Goal: Check status: Check status

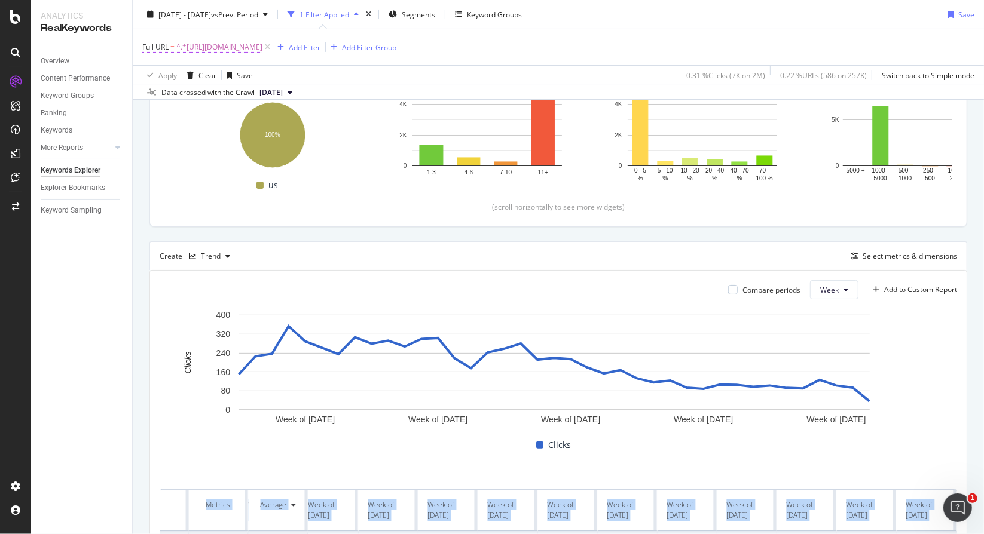
scroll to position [25, 0]
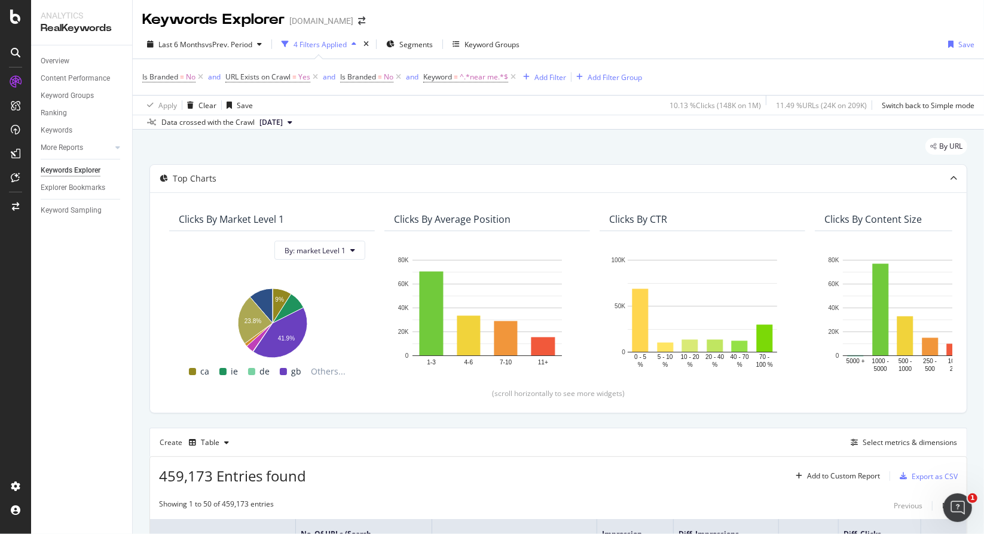
scroll to position [598, 0]
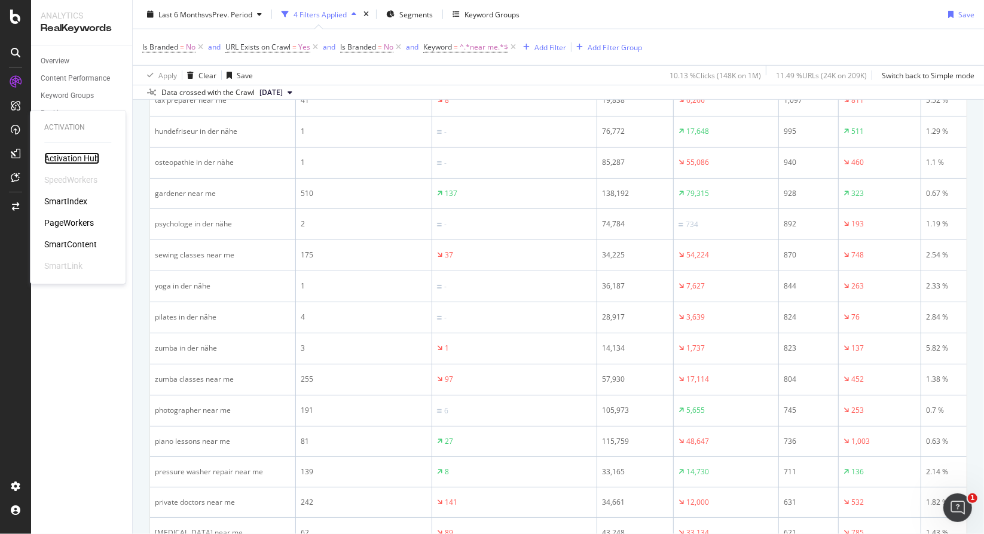
click at [56, 157] on div "Activation Hub" at bounding box center [71, 158] width 55 height 12
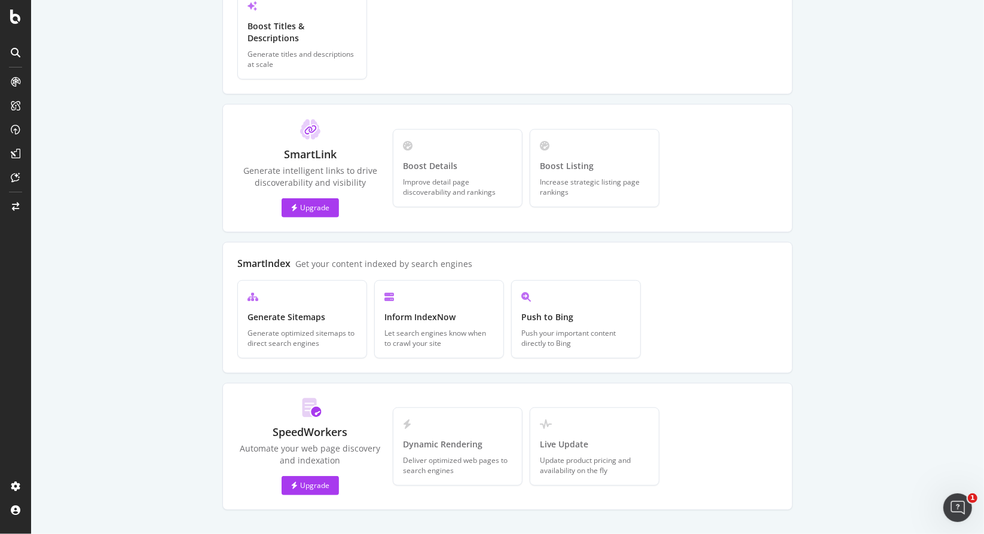
scroll to position [261, 0]
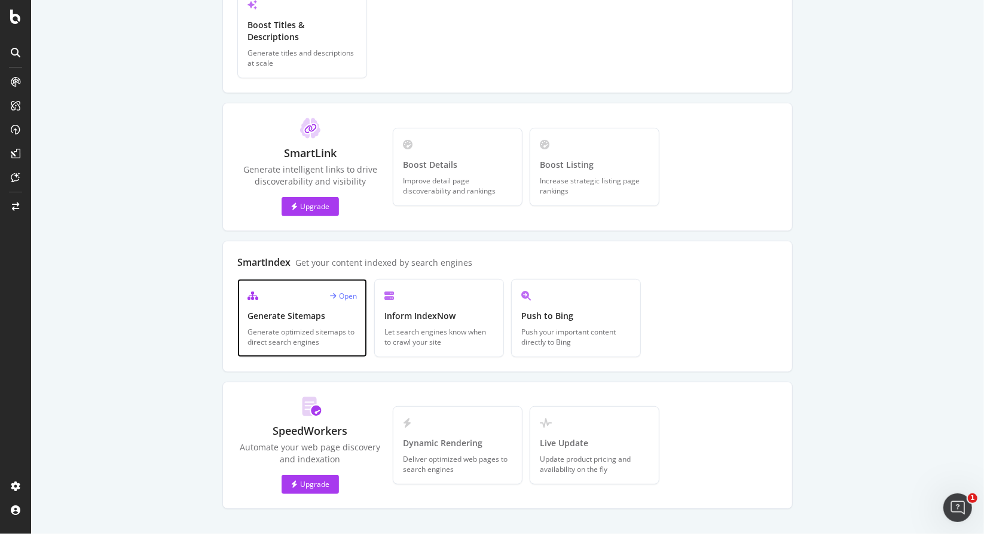
click at [304, 327] on div "Generate optimized sitemaps to direct search engines" at bounding box center [301, 337] width 109 height 20
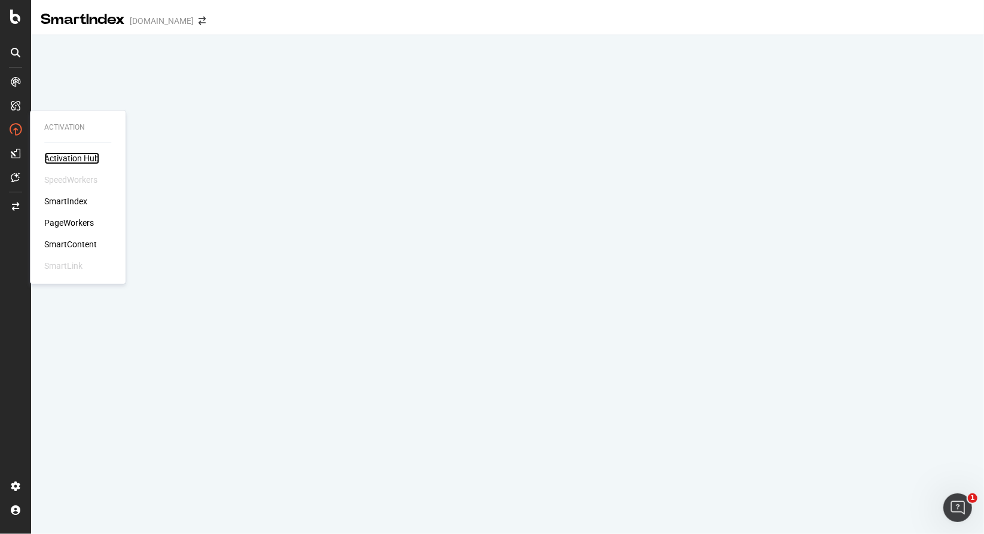
click at [53, 157] on div "Activation Hub" at bounding box center [71, 158] width 55 height 12
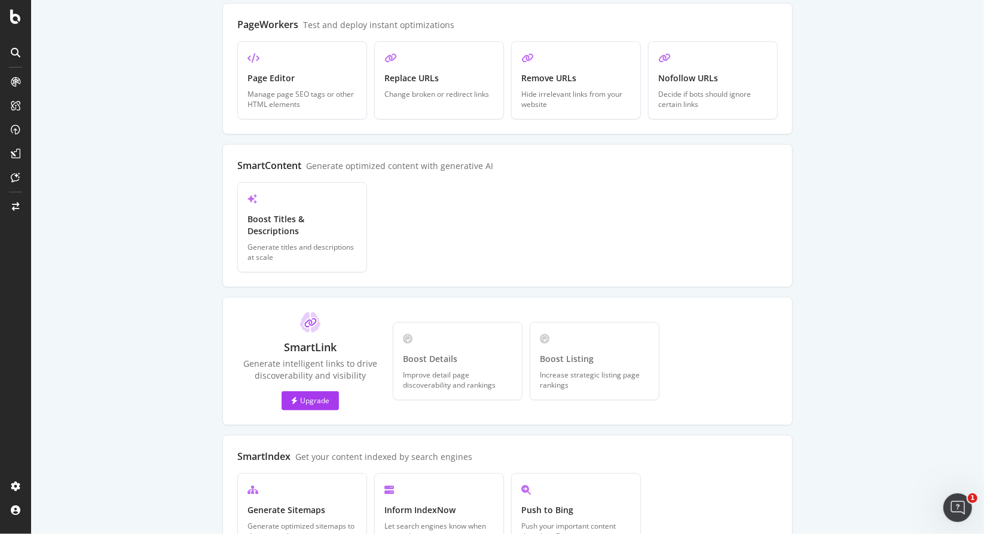
scroll to position [179, 0]
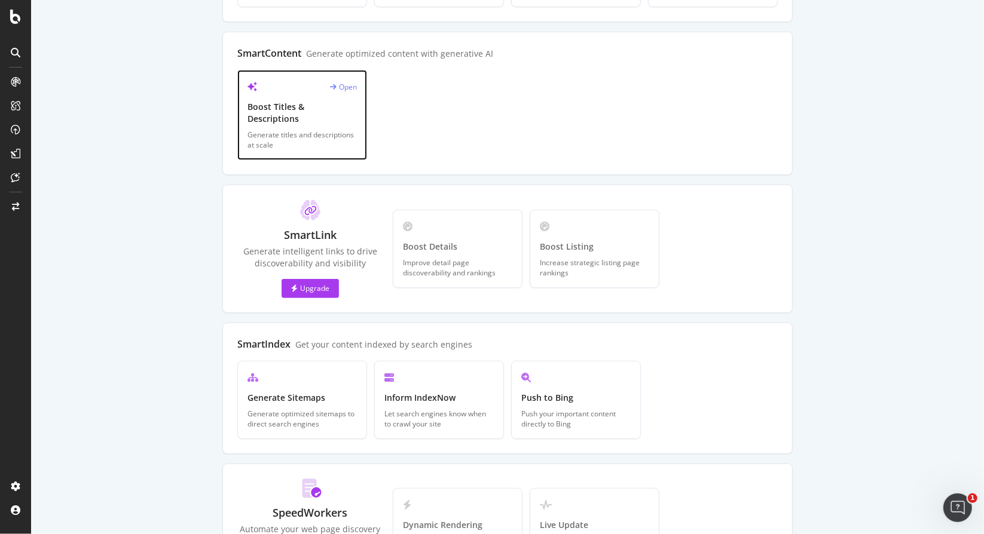
click at [283, 130] on div "Generate titles and descriptions at scale" at bounding box center [301, 140] width 109 height 20
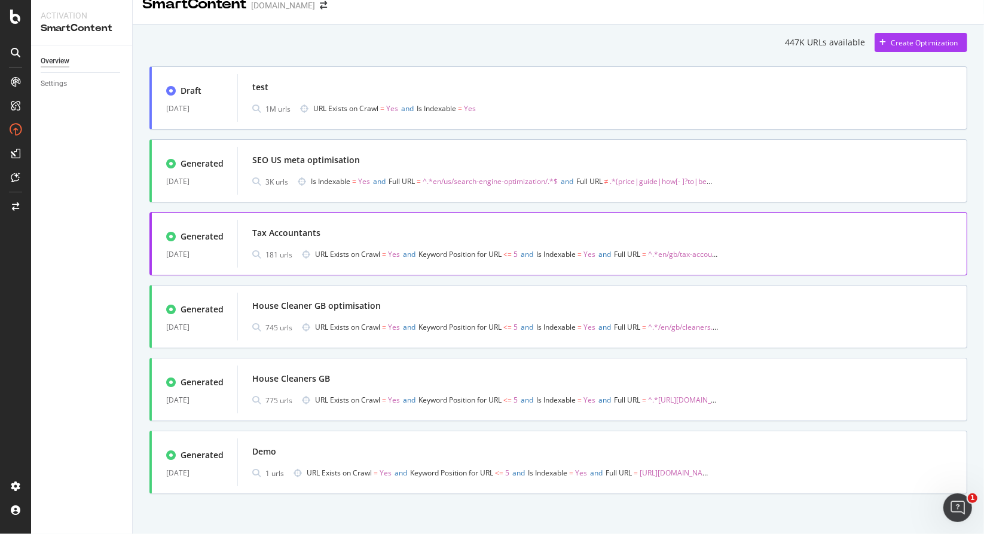
scroll to position [17, 0]
click at [365, 238] on div "Tax Accountants" at bounding box center [602, 231] width 700 height 17
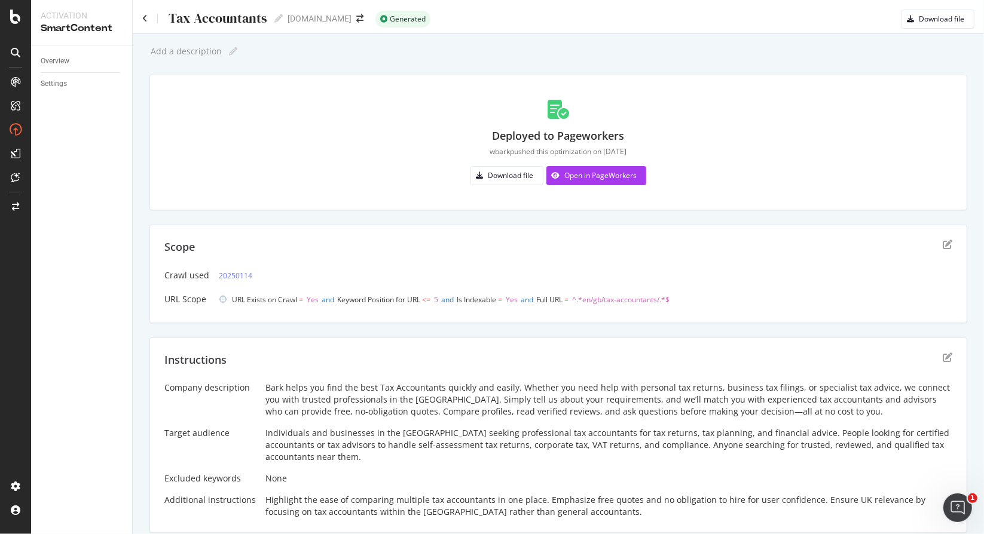
click at [621, 188] on div "Deployed to Pageworkers wbark pushed this optimization on 2025-02-20 Download f…" at bounding box center [558, 143] width 788 height 106
click at [623, 180] on div "Open in PageWorkers" at bounding box center [600, 175] width 72 height 10
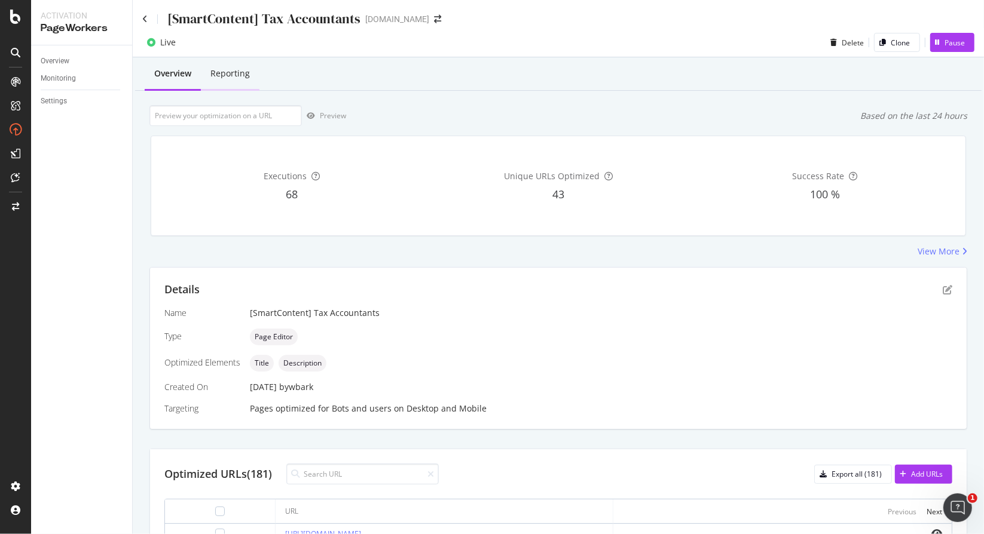
click at [247, 79] on div "Reporting" at bounding box center [229, 74] width 39 height 12
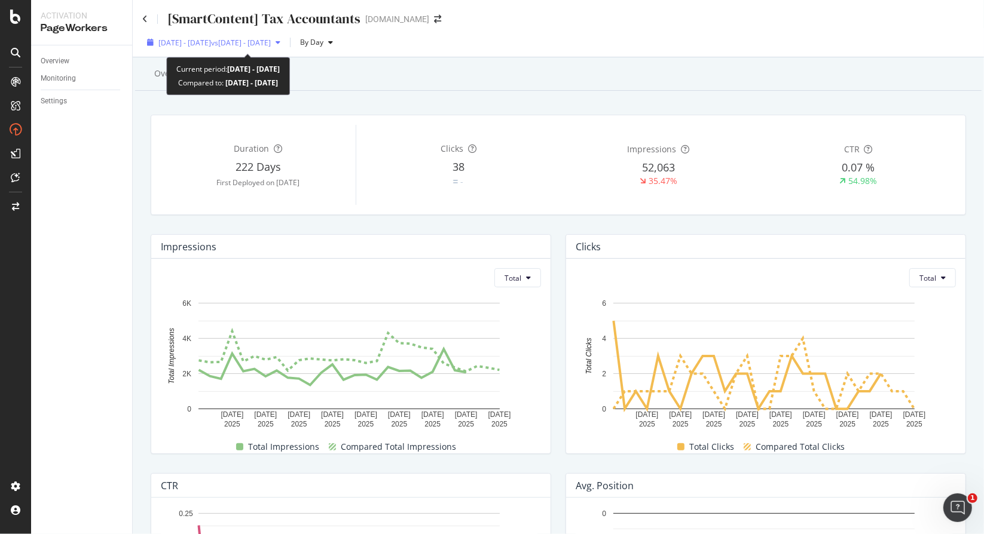
click at [285, 50] on div "2025 Aug. 31st - Sep. 27th vs 2025 Aug. 3rd - Aug. 30th" at bounding box center [213, 42] width 143 height 18
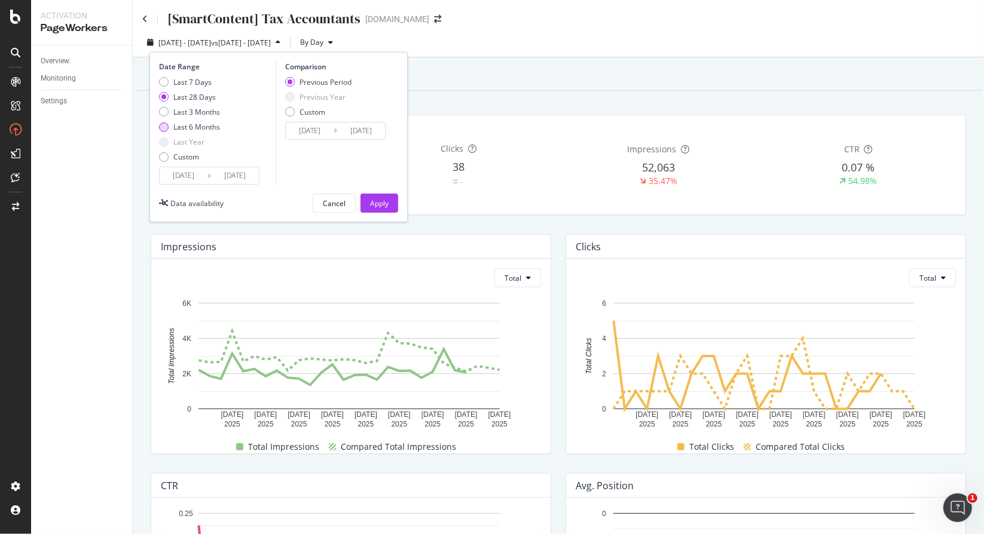
click at [198, 130] on div "Last 6 Months" at bounding box center [196, 127] width 47 height 10
type input "2025/03/28"
click at [379, 202] on div "Apply" at bounding box center [379, 203] width 19 height 10
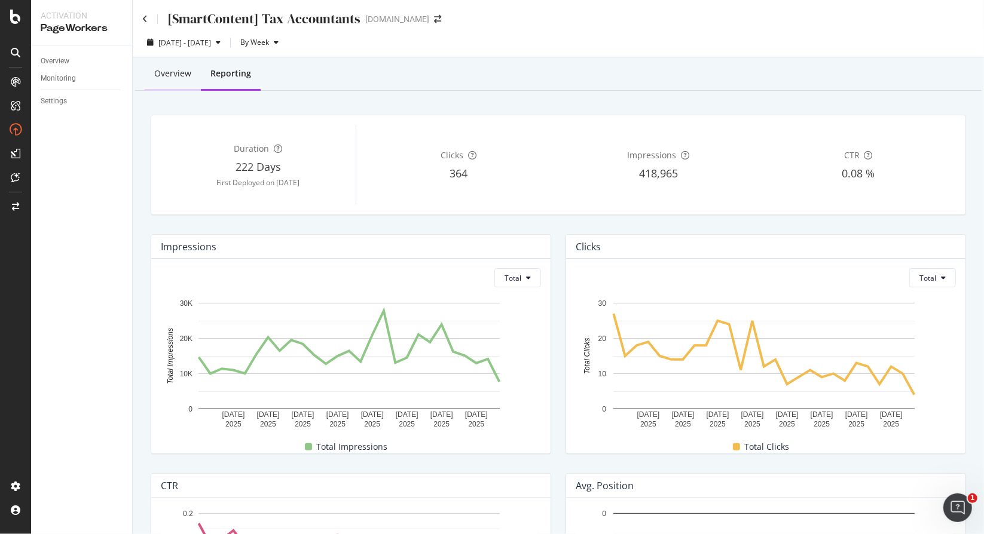
click at [177, 65] on div "Overview" at bounding box center [173, 74] width 56 height 33
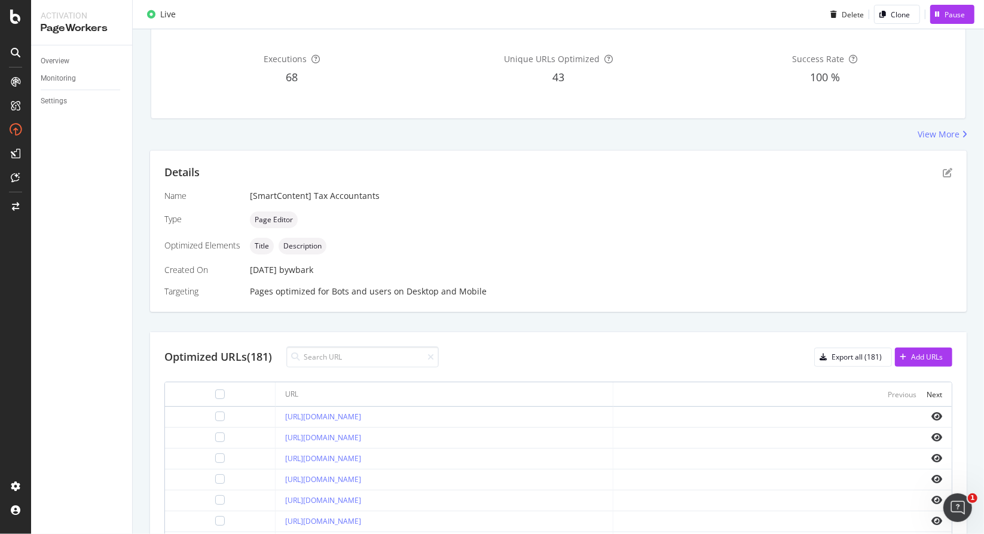
scroll to position [354, 0]
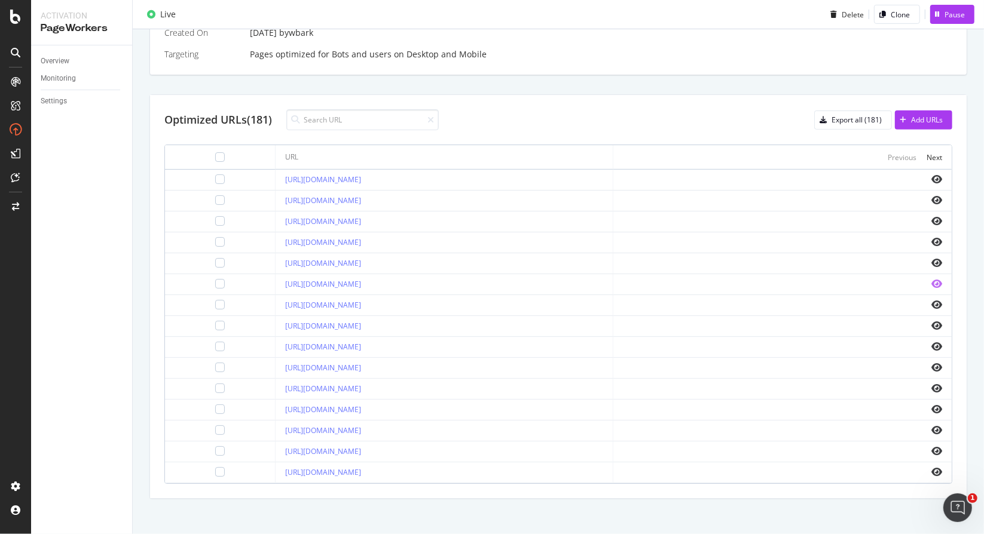
click at [931, 279] on icon "eye" at bounding box center [936, 284] width 11 height 10
click at [928, 155] on div "Next" at bounding box center [934, 157] width 16 height 10
click at [891, 161] on div "Previous" at bounding box center [901, 157] width 29 height 13
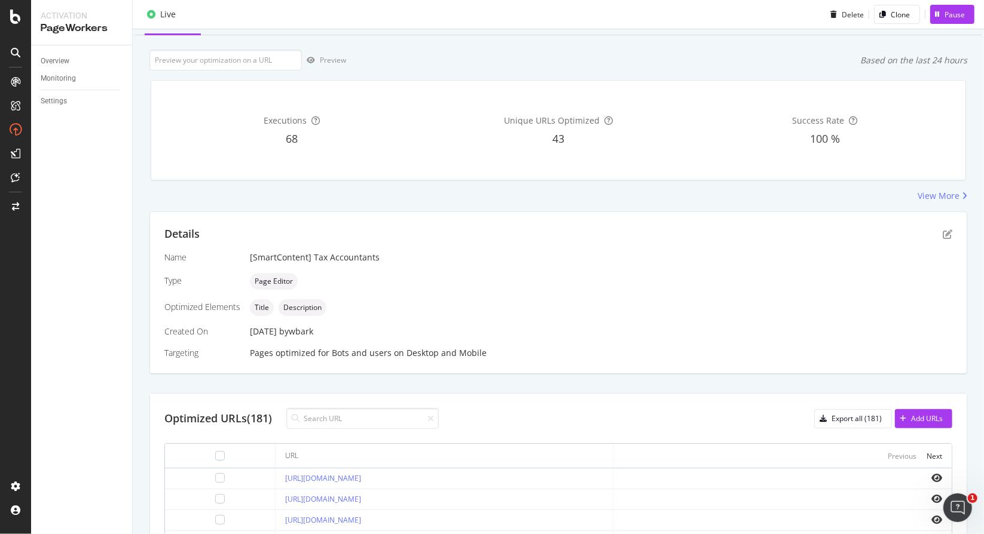
scroll to position [56, 0]
click at [944, 191] on div "View More" at bounding box center [938, 196] width 42 height 12
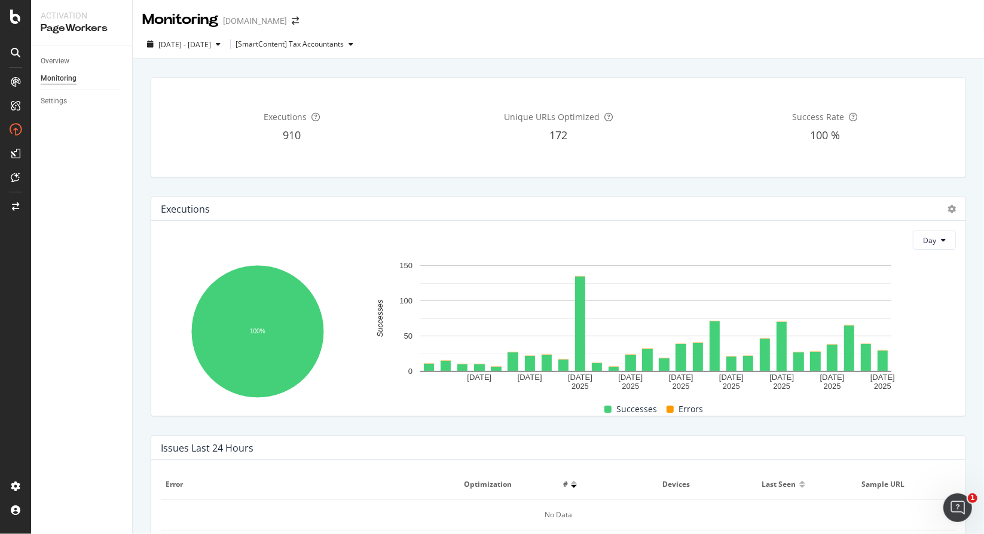
click at [46, 53] on div "Overview" at bounding box center [86, 61] width 91 height 17
click at [47, 57] on div "Overview" at bounding box center [55, 61] width 29 height 13
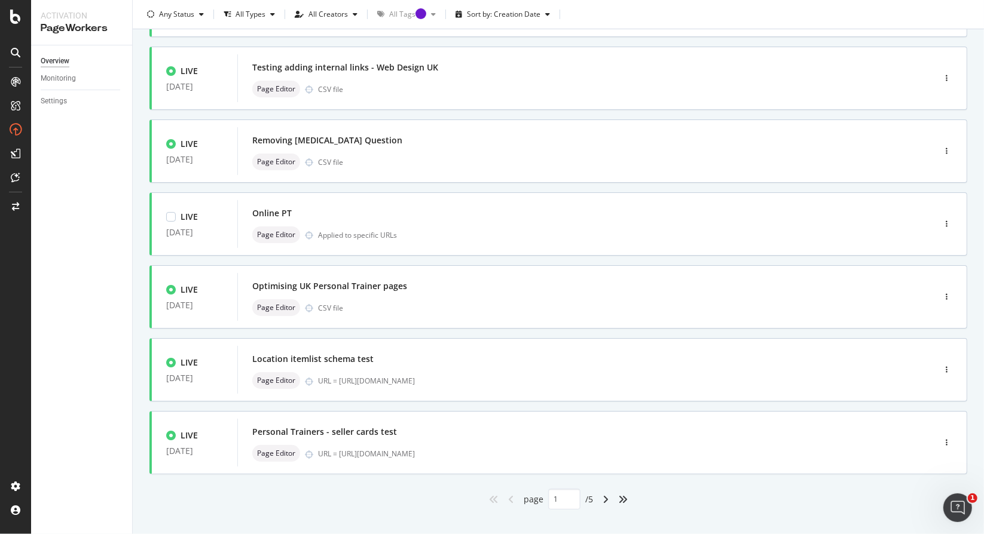
scroll to position [359, 0]
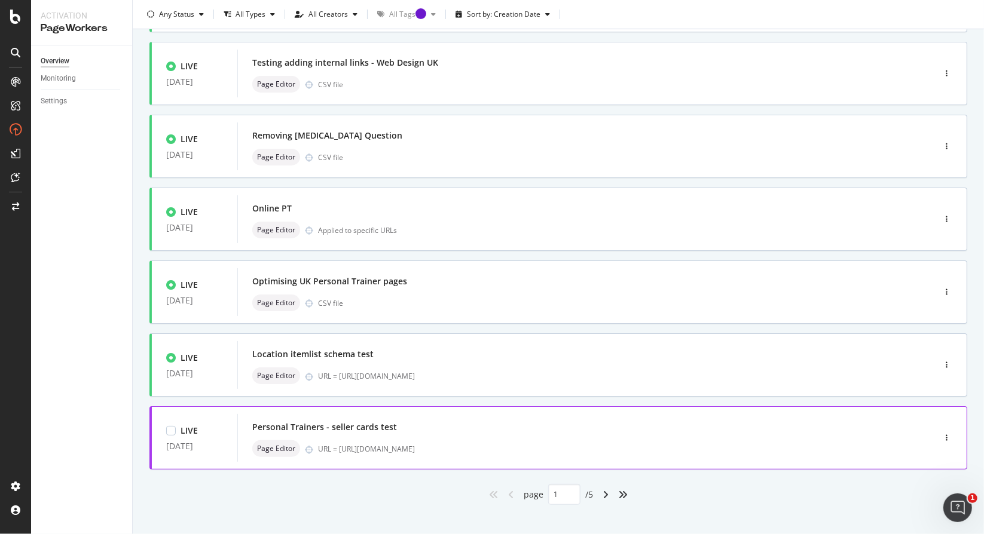
click at [508, 430] on div "Personal Trainers - seller cards test" at bounding box center [567, 427] width 631 height 17
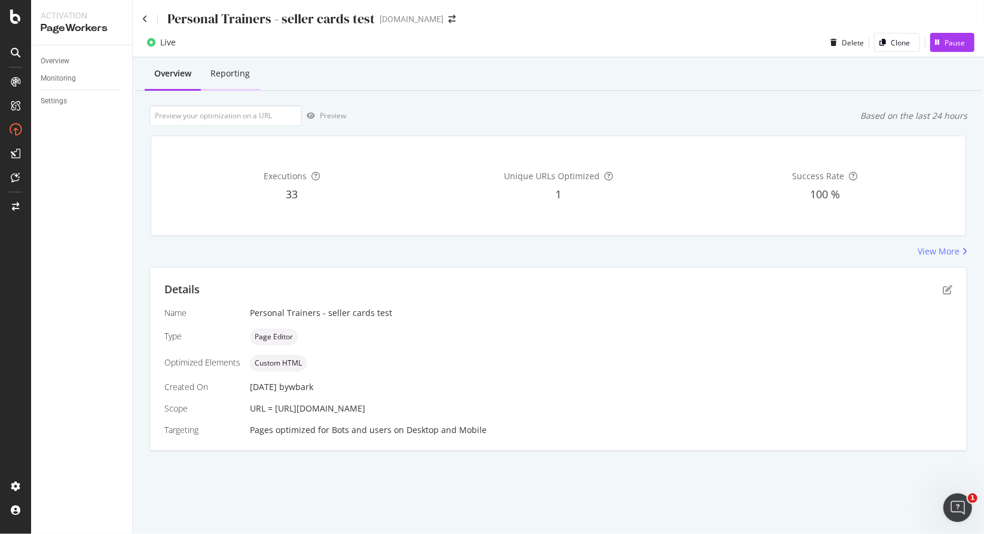
click at [238, 76] on div "Reporting" at bounding box center [229, 74] width 39 height 12
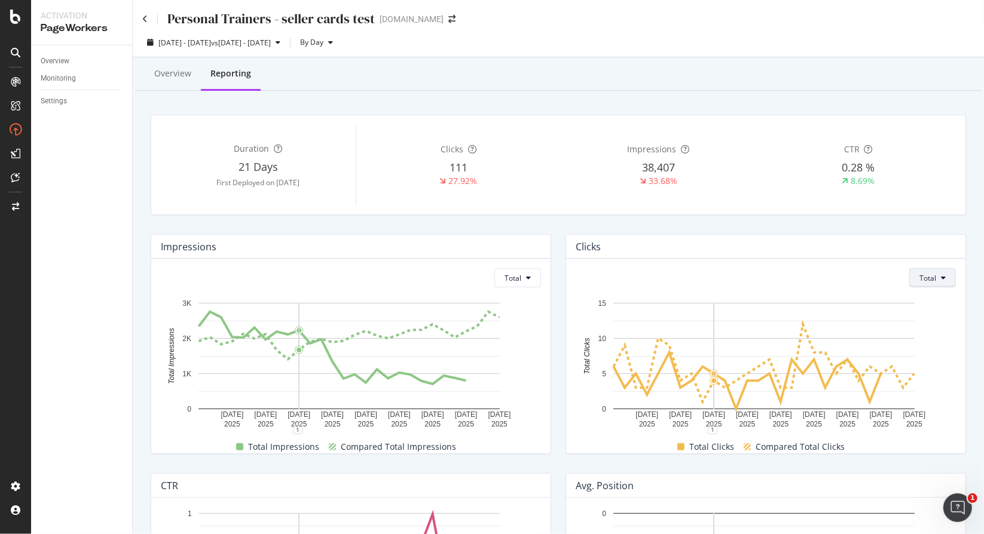
click at [941, 278] on icon at bounding box center [943, 277] width 5 height 7
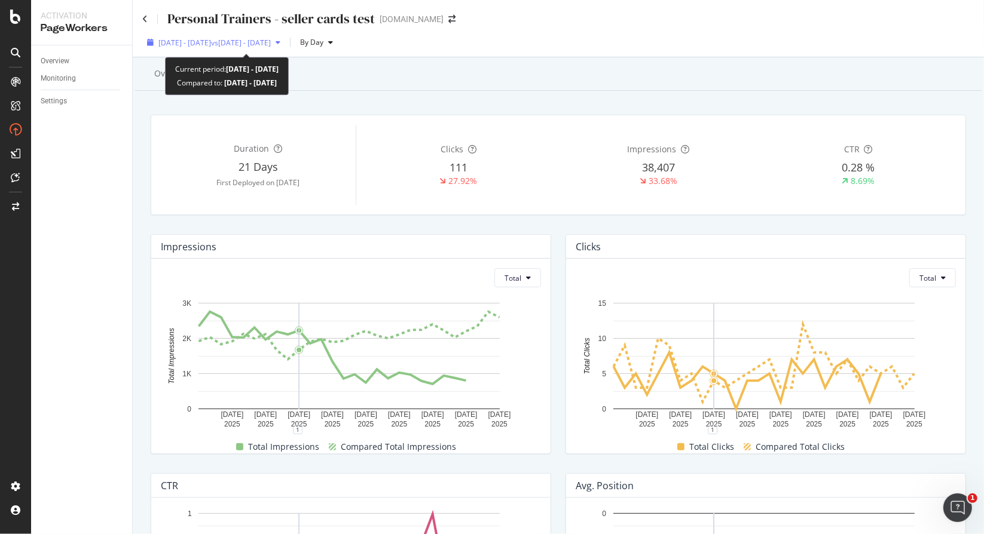
click at [271, 38] on div "2025 Aug. 31st - Sep. 27th vs 2025 Aug. 6th - Sep. 2nd" at bounding box center [214, 43] width 112 height 10
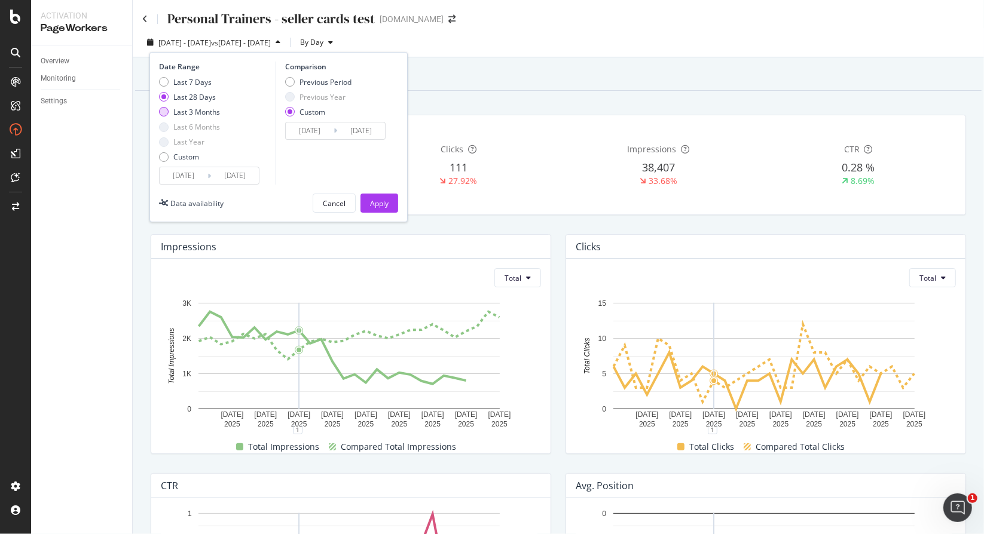
click at [186, 111] on div "Last 3 Months" at bounding box center [196, 112] width 47 height 10
type input "2025/06/28"
click at [370, 198] on div "Apply" at bounding box center [379, 203] width 19 height 10
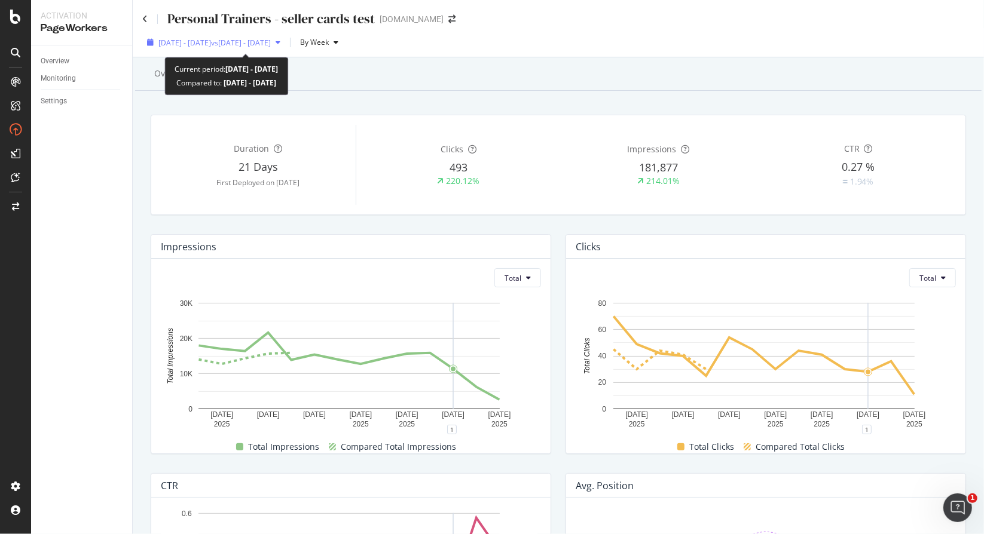
click at [271, 41] on span "vs 2025 Aug. 6th - Sep. 2nd" at bounding box center [241, 43] width 60 height 10
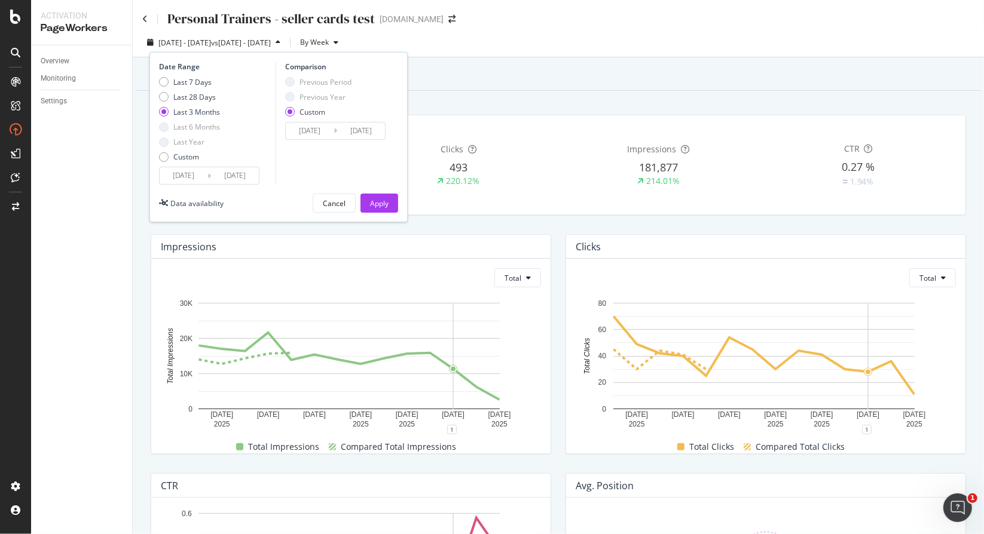
click at [293, 102] on div "Previous Year" at bounding box center [318, 97] width 66 height 10
click at [337, 211] on div "Cancel" at bounding box center [334, 203] width 23 height 17
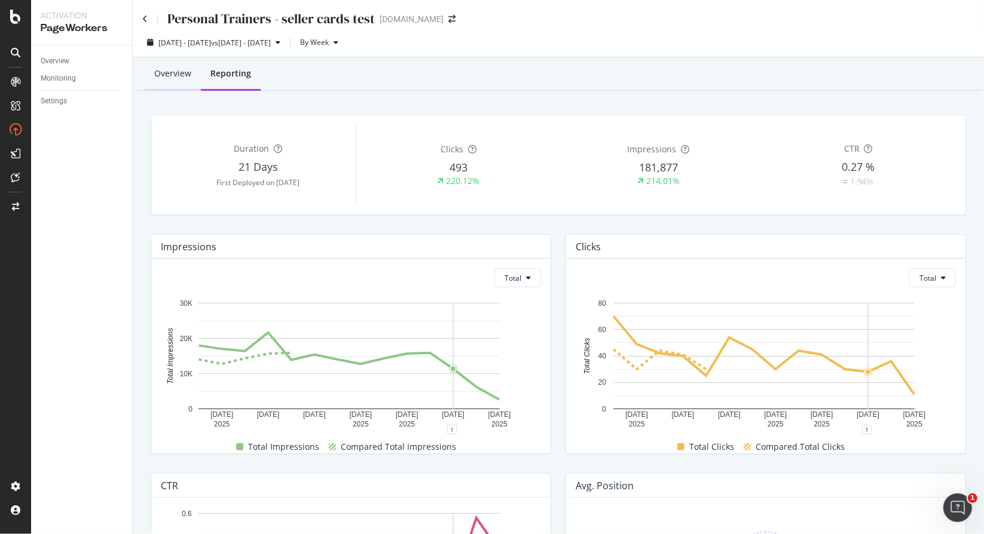
click at [149, 71] on div "Overview" at bounding box center [173, 74] width 56 height 33
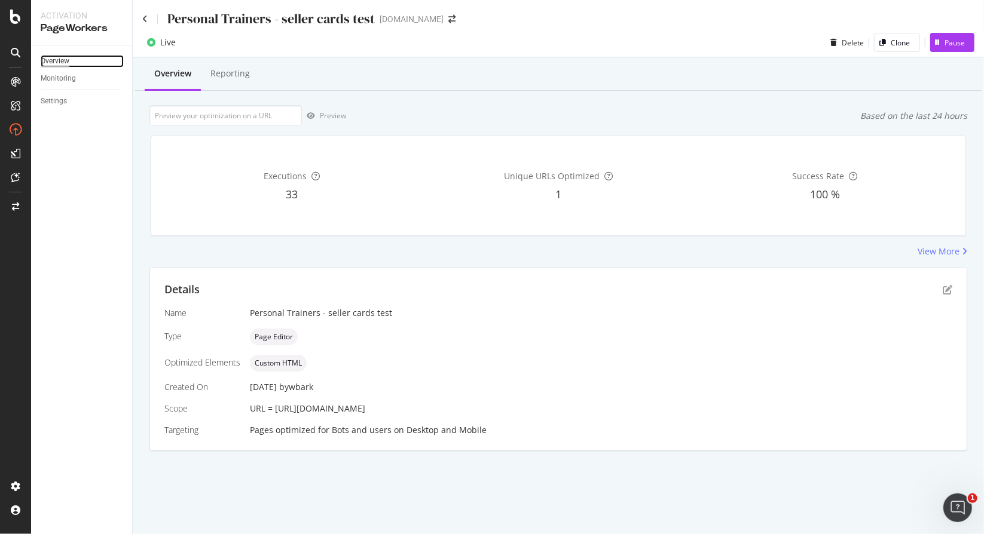
click at [67, 64] on div "Overview" at bounding box center [55, 61] width 29 height 13
